Goal: Task Accomplishment & Management: Use online tool/utility

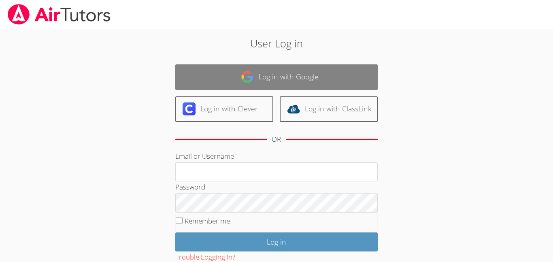
click at [226, 87] on link "Log in with Google" at bounding box center [276, 77] width 202 height 26
click at [262, 79] on link "Log in with Google" at bounding box center [276, 77] width 202 height 26
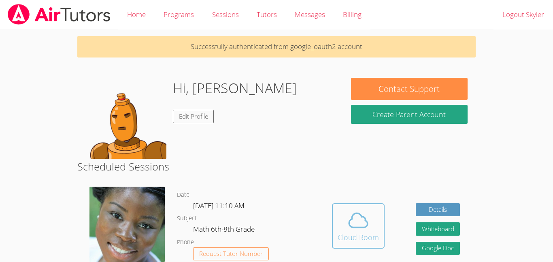
click at [336, 212] on button "Cloud Room" at bounding box center [358, 225] width 53 height 45
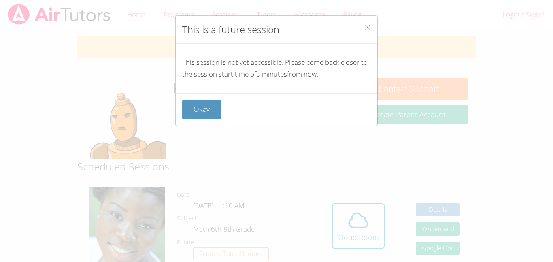
click at [369, 21] on button "Close" at bounding box center [368, 28] width 20 height 25
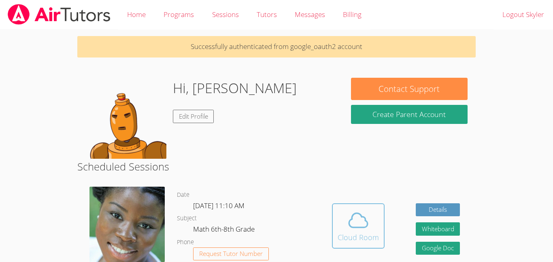
click at [347, 219] on icon at bounding box center [358, 220] width 23 height 23
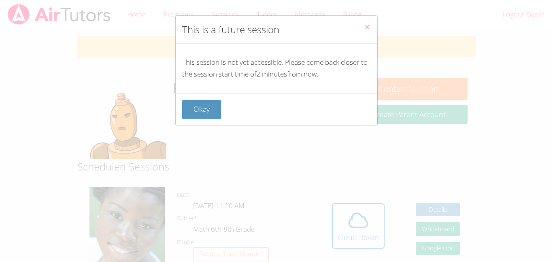
click at [364, 24] on icon "Close" at bounding box center [367, 26] width 7 height 7
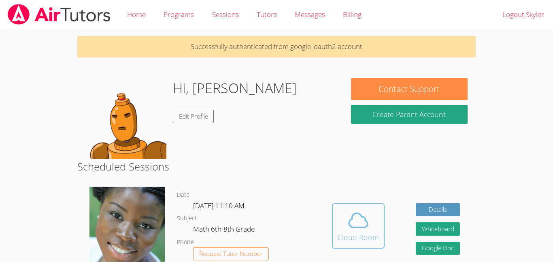
click at [335, 238] on button "Cloud Room" at bounding box center [358, 225] width 53 height 45
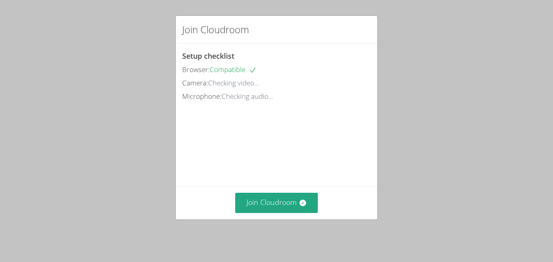
click at [141, 214] on div "Join Cloudroom Setup checklist Browser: Compatible Camera: Checking video... Mi…" at bounding box center [276, 131] width 553 height 262
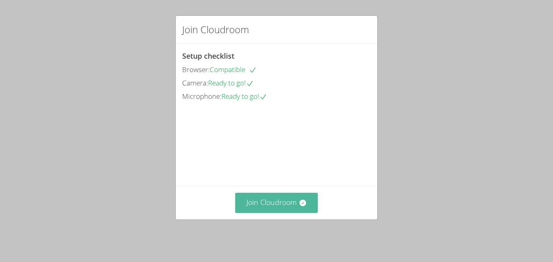
click at [289, 203] on button "Join Cloudroom" at bounding box center [276, 203] width 83 height 20
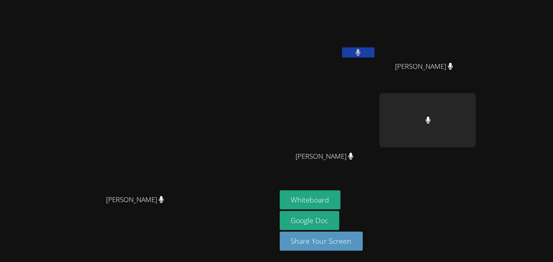
click at [375, 56] on button at bounding box center [358, 52] width 32 height 10
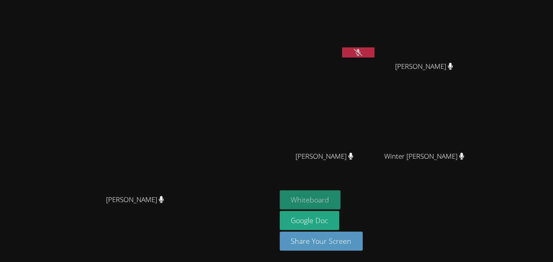
click at [341, 199] on button "Whiteboard" at bounding box center [310, 199] width 61 height 19
click at [362, 51] on icon at bounding box center [358, 52] width 9 height 7
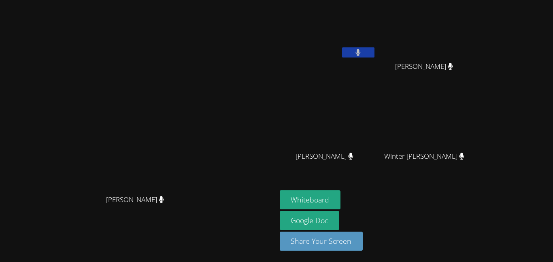
click at [361, 53] on icon at bounding box center [358, 52] width 5 height 7
click at [362, 50] on icon at bounding box center [358, 52] width 9 height 7
click at [361, 50] on icon at bounding box center [358, 52] width 5 height 7
click at [199, 68] on video at bounding box center [137, 115] width 121 height 152
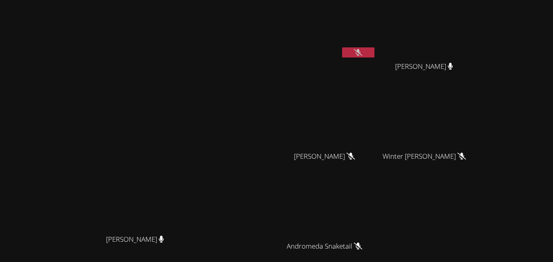
click at [199, 79] on video at bounding box center [137, 155] width 121 height 152
click at [375, 50] on button at bounding box center [358, 52] width 32 height 10
click at [375, 53] on button at bounding box center [358, 52] width 32 height 10
click at [361, 52] on icon at bounding box center [358, 52] width 5 height 7
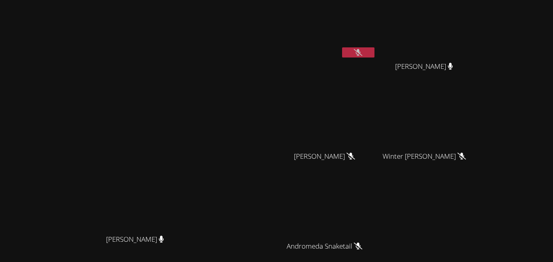
click at [200, 21] on div "Mykia Richards Mykia Richards" at bounding box center [138, 170] width 270 height 335
click at [375, 53] on button at bounding box center [358, 52] width 32 height 10
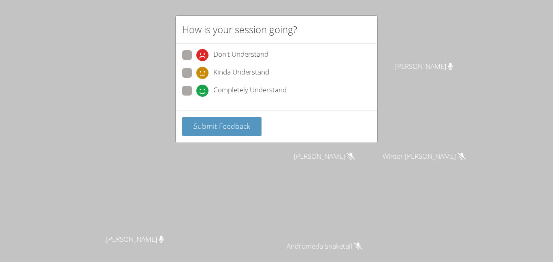
click at [196, 97] on span at bounding box center [196, 97] width 0 height 0
click at [196, 87] on input "Completely Understand" at bounding box center [199, 89] width 7 height 7
radio input "true"
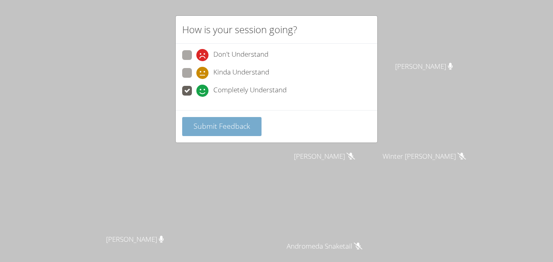
click at [200, 126] on span "Submit Feedback" at bounding box center [222, 126] width 57 height 10
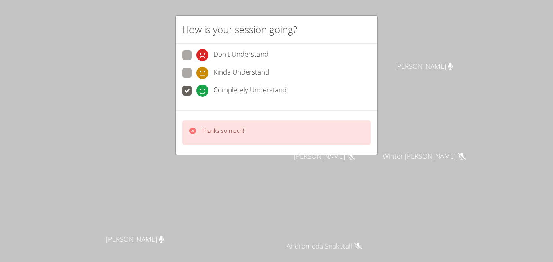
click at [119, 147] on div "How is your session going? Don't Understand Kinda Understand Completely Underst…" at bounding box center [276, 131] width 553 height 262
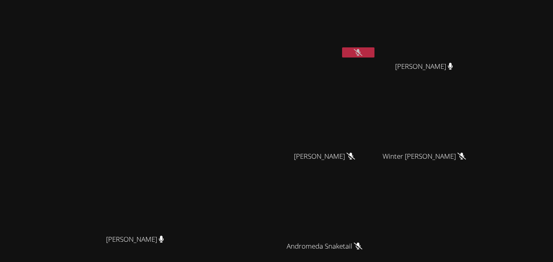
click at [186, 79] on video at bounding box center [137, 155] width 121 height 152
click at [375, 53] on button at bounding box center [358, 52] width 32 height 10
